Goal: Task Accomplishment & Management: Use online tool/utility

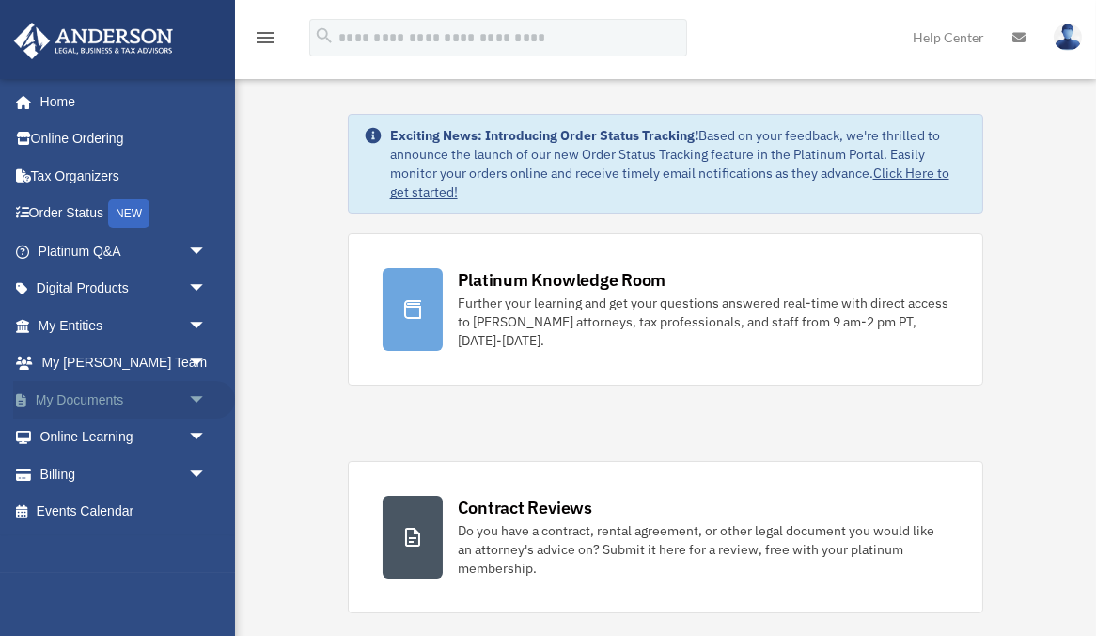
click at [119, 395] on link "My Documents arrow_drop_down" at bounding box center [124, 400] width 222 height 38
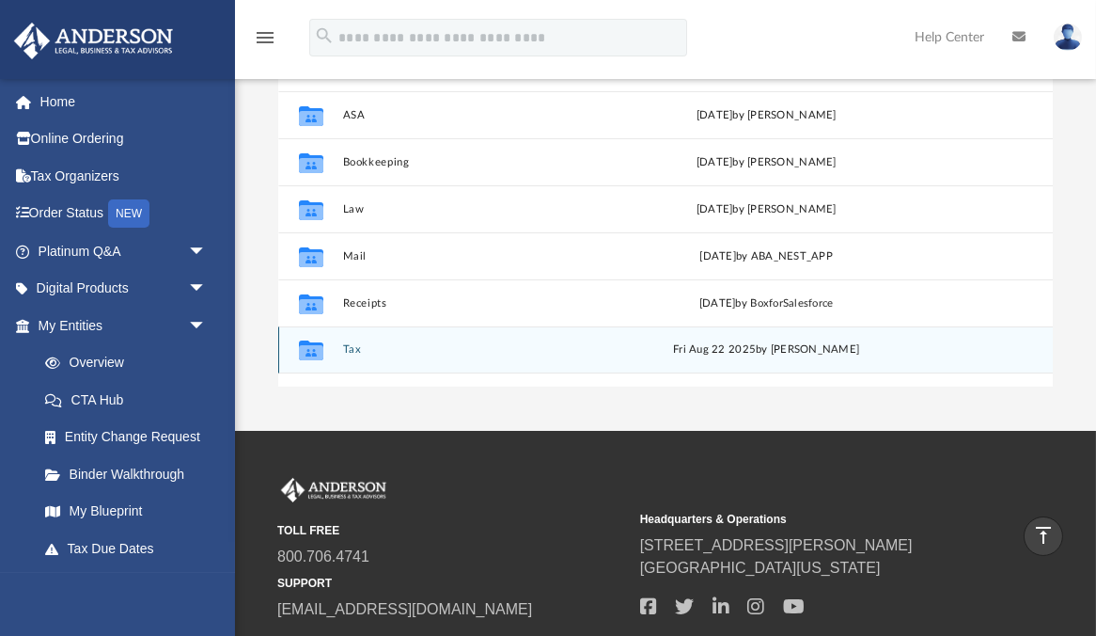
scroll to position [311, 0]
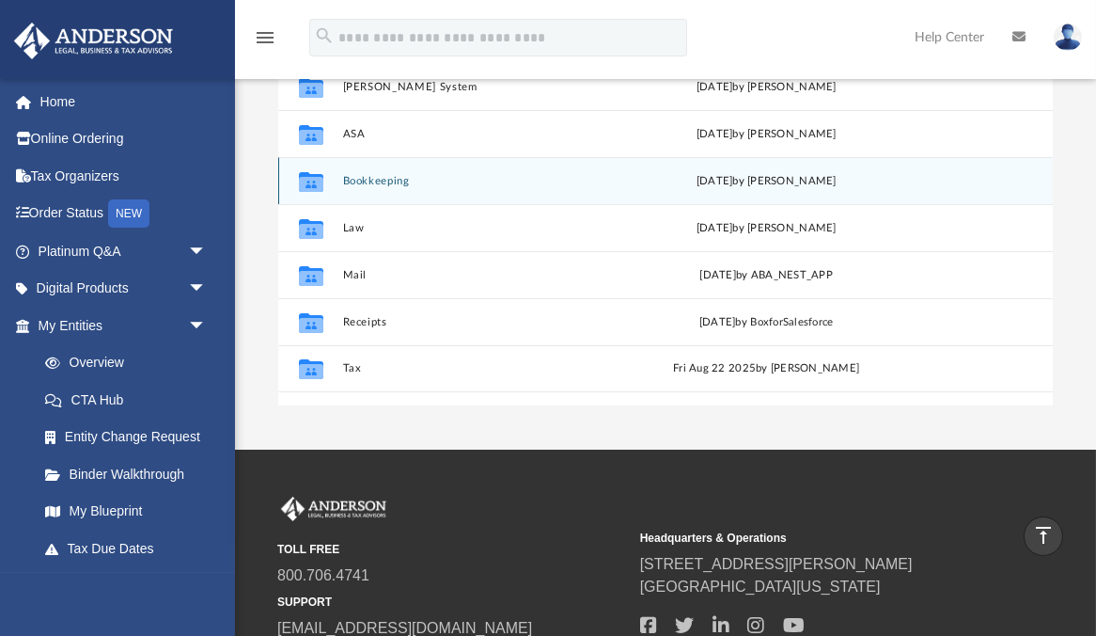
click at [354, 175] on button "Bookkeeping" at bounding box center [480, 181] width 277 height 12
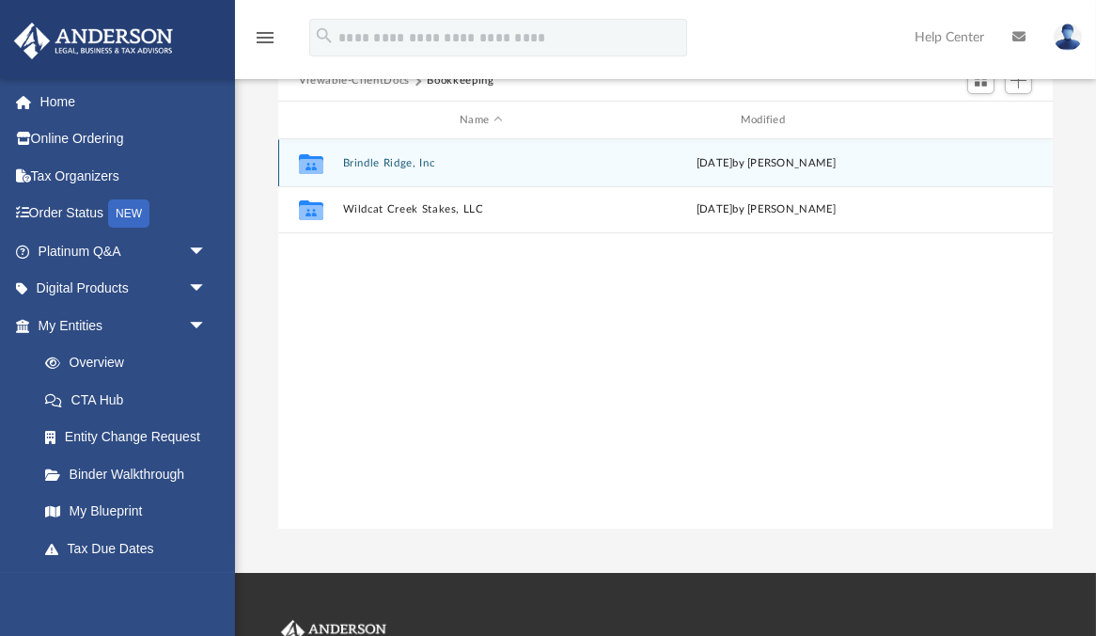
scroll to position [188, 0]
click at [357, 157] on button "Brindle Ridge, Inc" at bounding box center [480, 163] width 277 height 12
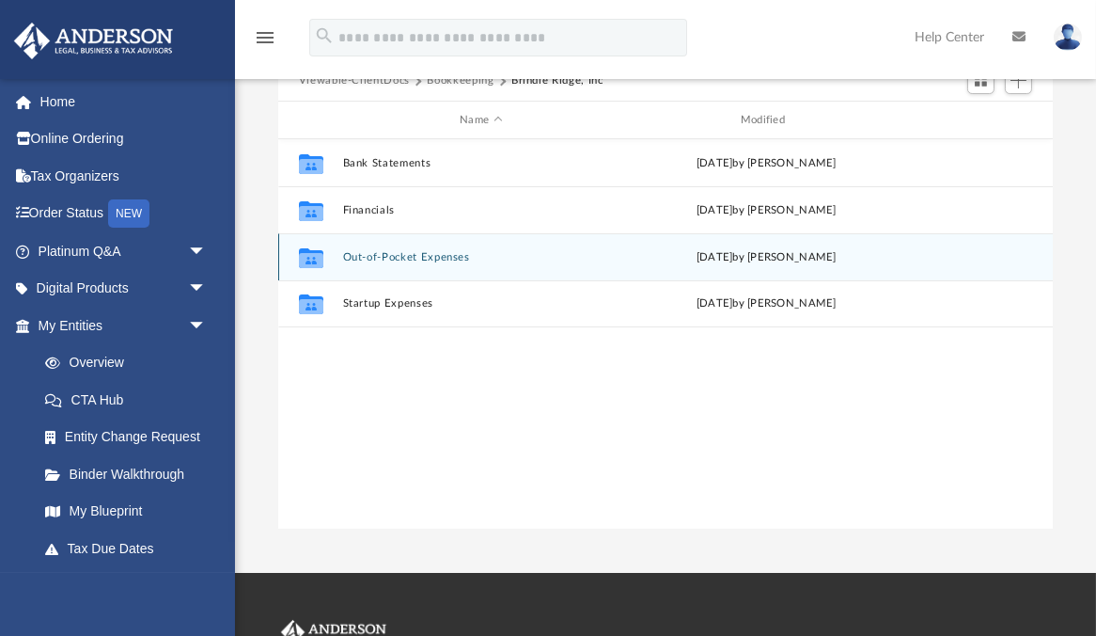
click at [358, 251] on button "Out-of-Pocket Expenses" at bounding box center [480, 257] width 277 height 12
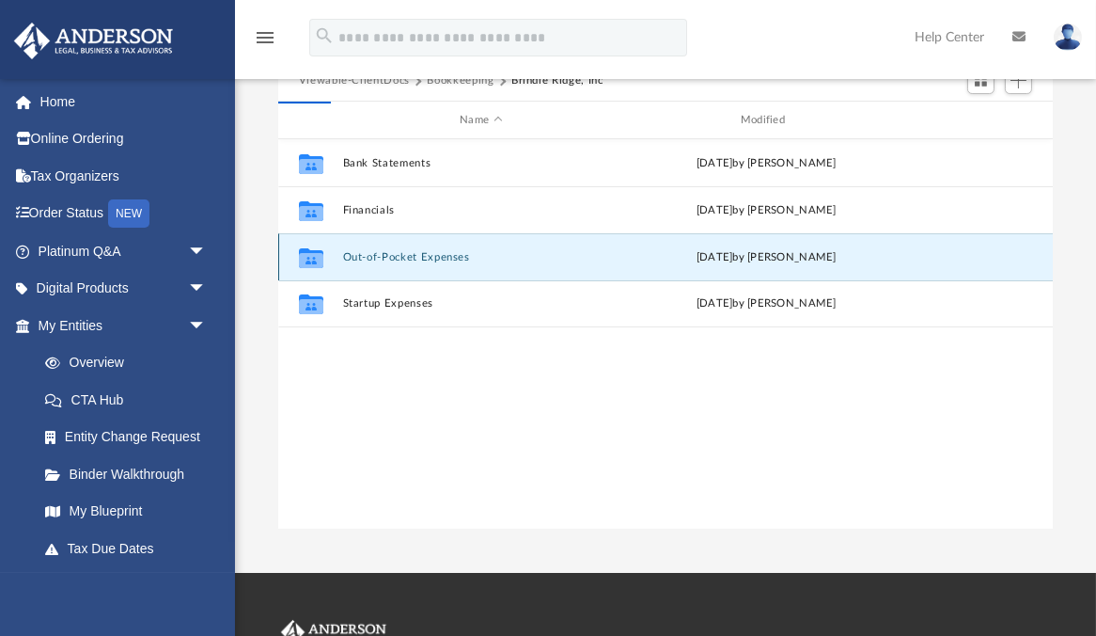
click at [358, 251] on button "Out-of-Pocket Expenses" at bounding box center [480, 257] width 277 height 12
drag, startPoint x: 432, startPoint y: 226, endPoint x: 426, endPoint y: 233, distance: 10.0
click at [426, 233] on div "Collaborated Folder Out-of-Pocket Expenses Fri Aug 29 2025 by Karen Hata" at bounding box center [665, 256] width 775 height 47
click at [425, 235] on div "Collaborated Folder Out-of-Pocket Expenses Fri Aug 29 2025 by Karen Hata" at bounding box center [665, 256] width 775 height 47
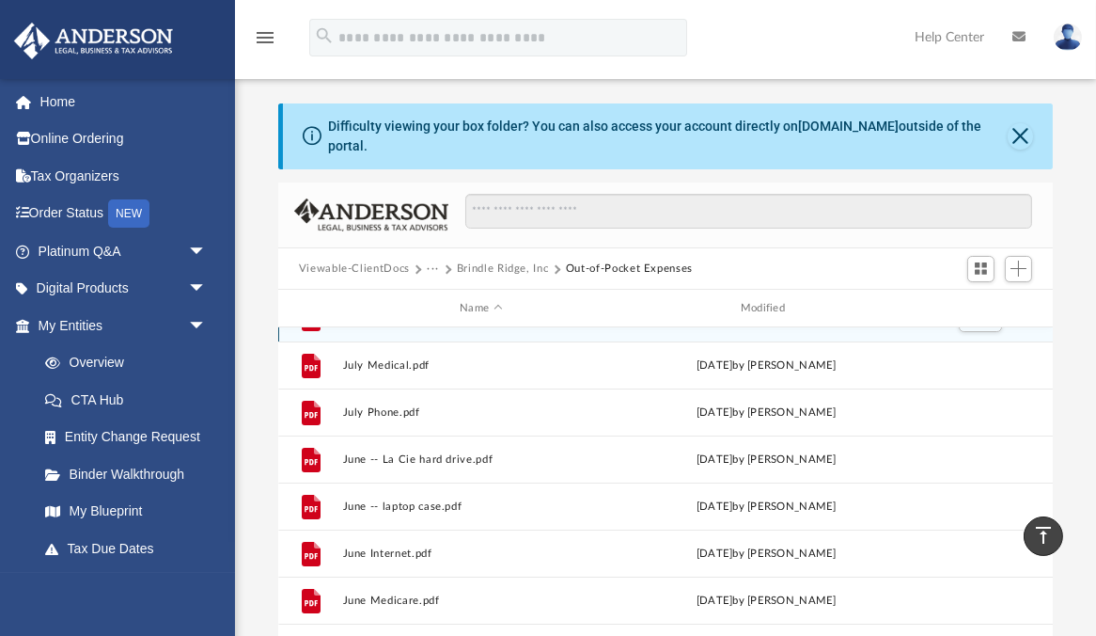
scroll to position [0, 0]
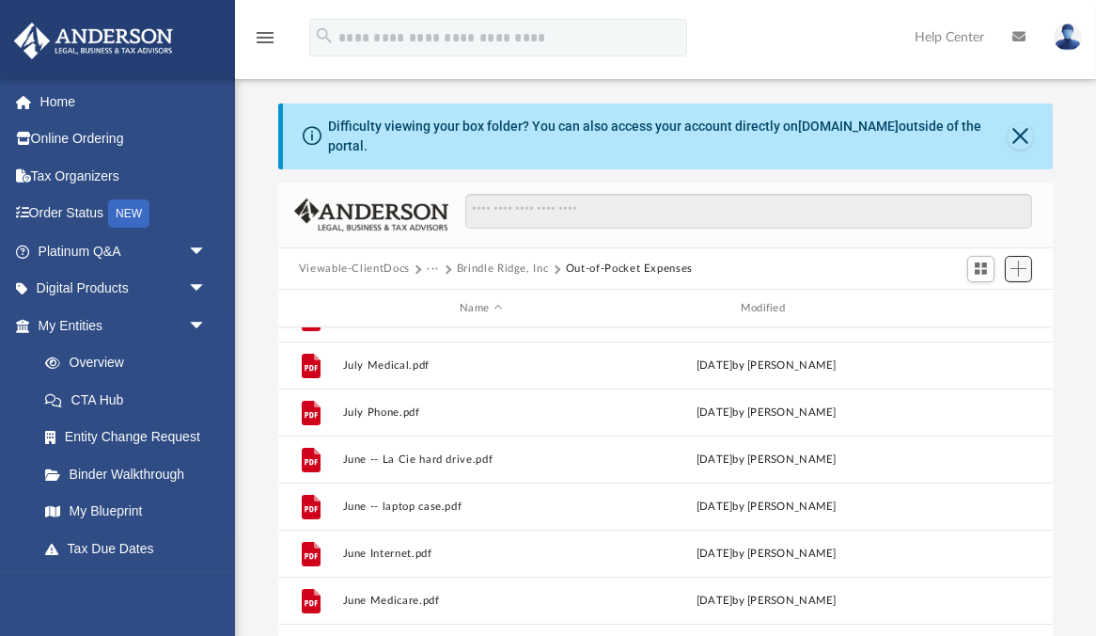
click at [1015, 260] on span "Add" at bounding box center [1019, 268] width 16 height 16
click at [978, 294] on li "Upload" at bounding box center [992, 293] width 60 height 20
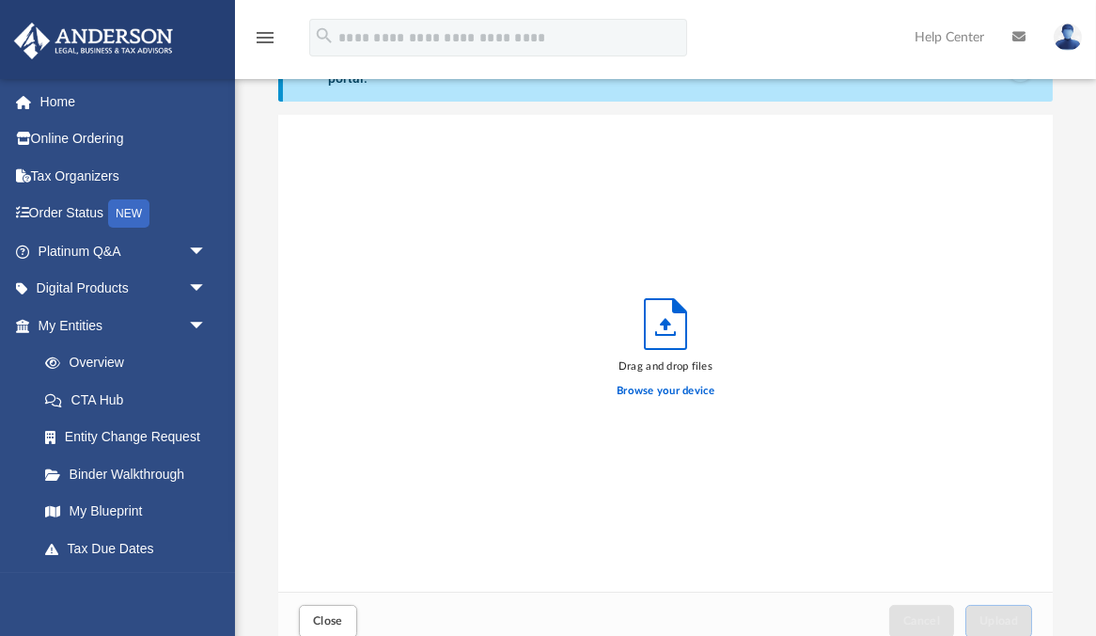
scroll to position [477, 776]
click at [683, 383] on label "Browse your device" at bounding box center [666, 391] width 98 height 17
click at [0, 0] on input "Browse your device" at bounding box center [0, 0] width 0 height 0
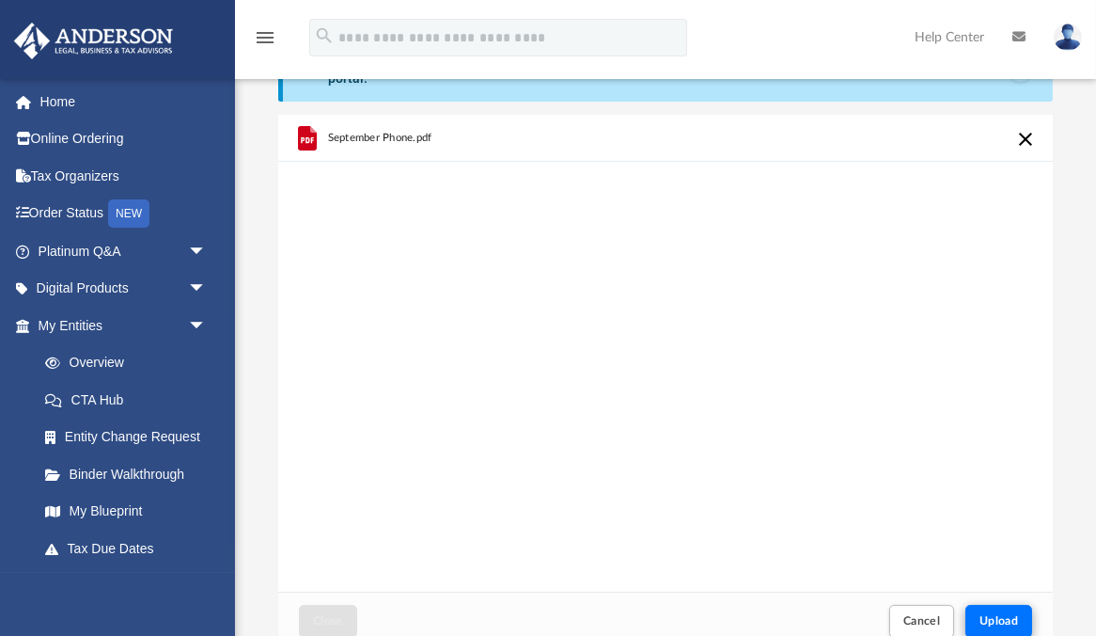
click at [981, 615] on span "Upload" at bounding box center [999, 620] width 39 height 11
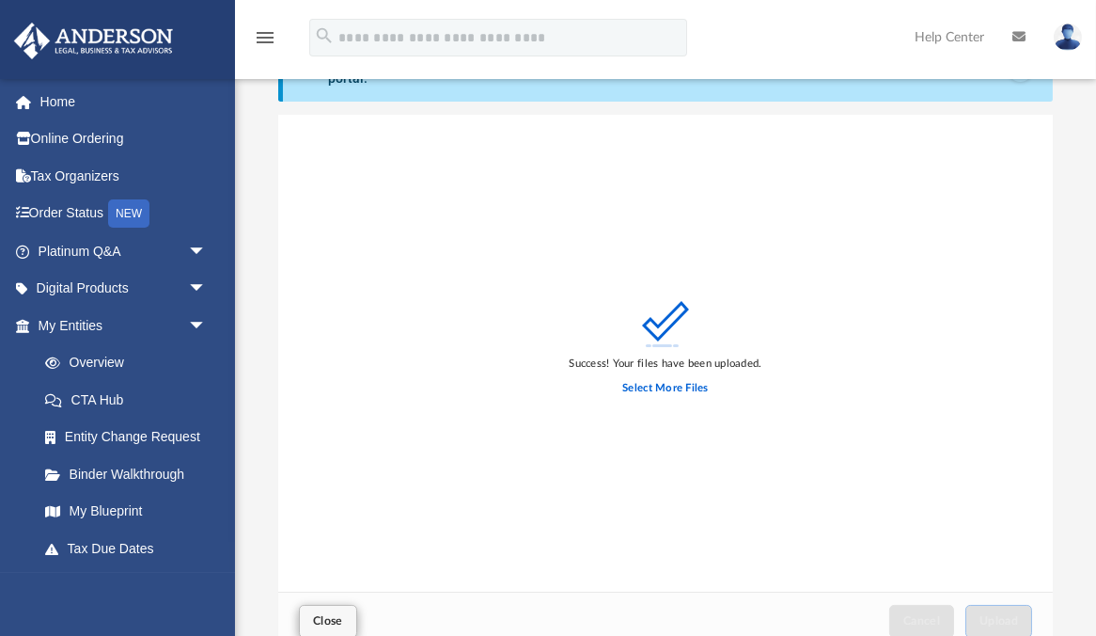
click at [339, 615] on span "Close" at bounding box center [328, 620] width 30 height 11
click at [336, 615] on span "Close" at bounding box center [328, 620] width 30 height 11
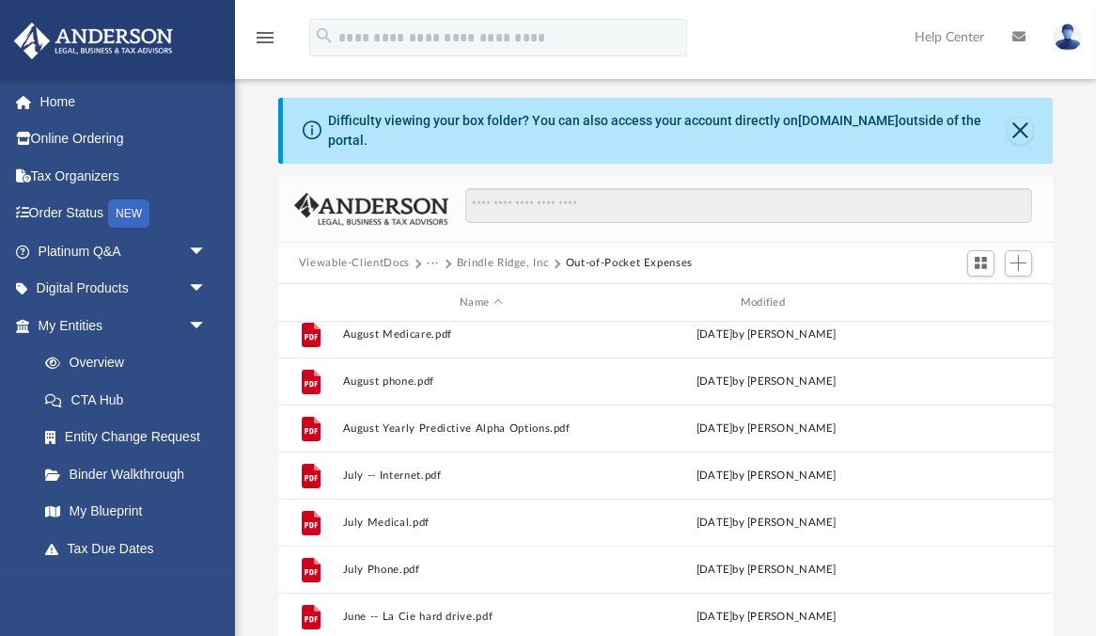
scroll to position [296, 0]
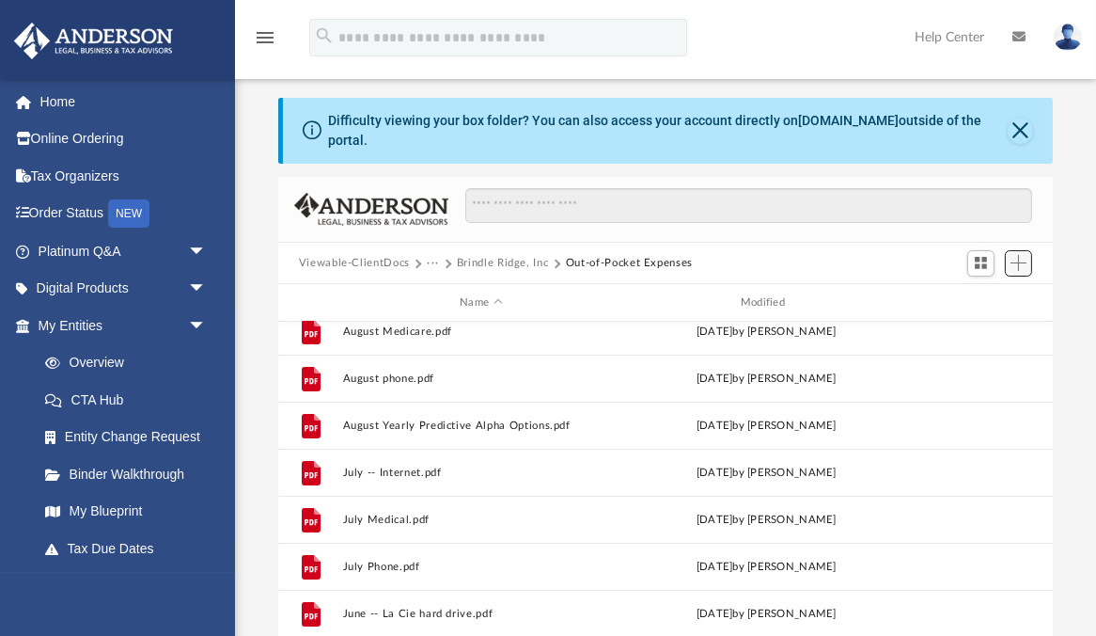
click at [1014, 255] on span "Add" at bounding box center [1019, 263] width 16 height 16
click at [967, 293] on li "Upload" at bounding box center [992, 287] width 60 height 20
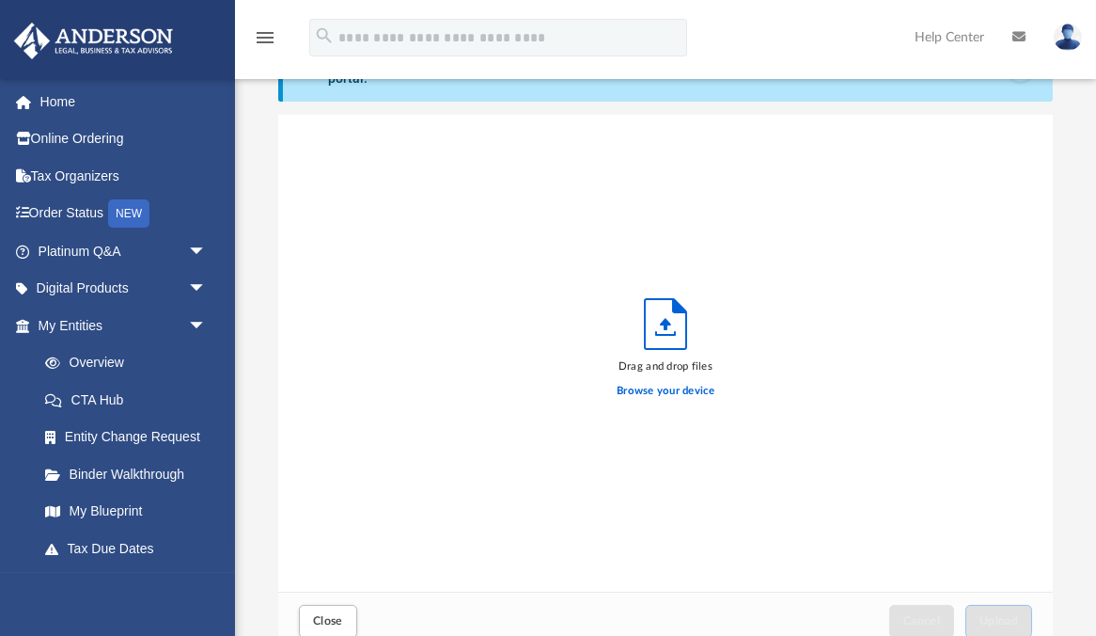
scroll to position [477, 776]
click at [650, 383] on label "Browse your device" at bounding box center [666, 391] width 98 height 17
click at [0, 0] on input "Browse your device" at bounding box center [0, 0] width 0 height 0
